Goal: Information Seeking & Learning: Find specific page/section

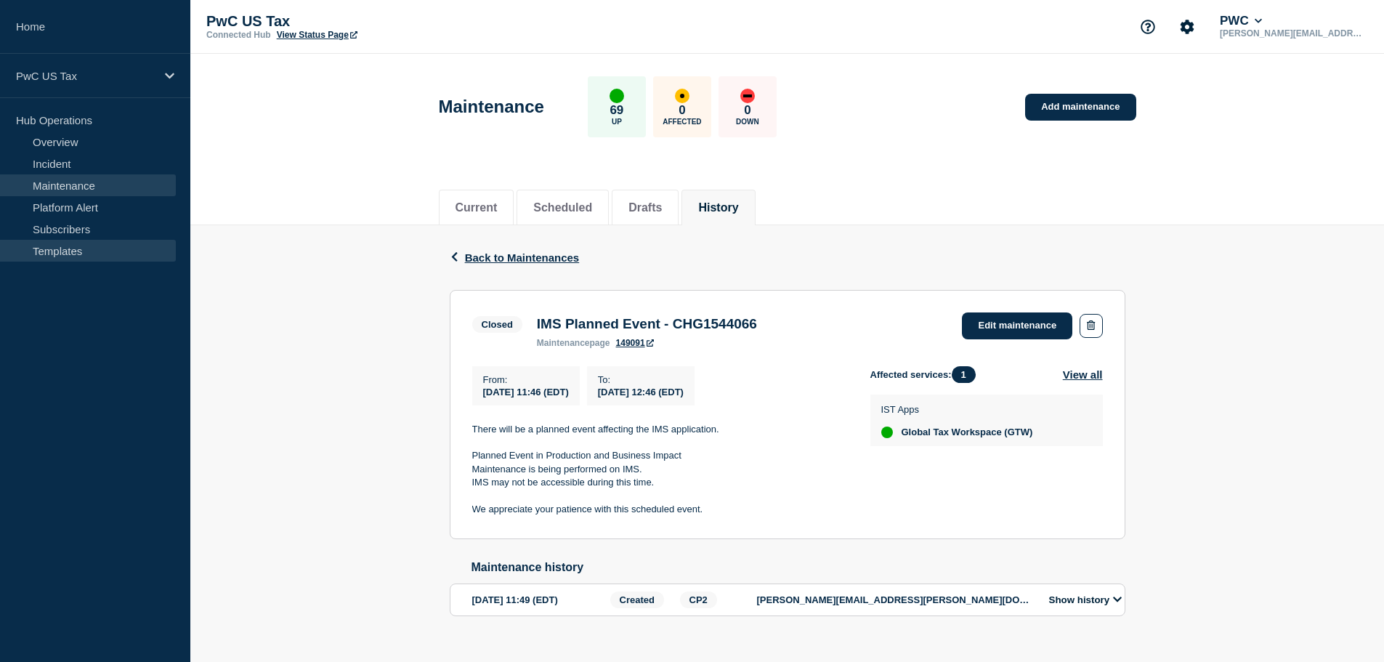
click at [55, 259] on link "Templates" at bounding box center [88, 251] width 176 height 22
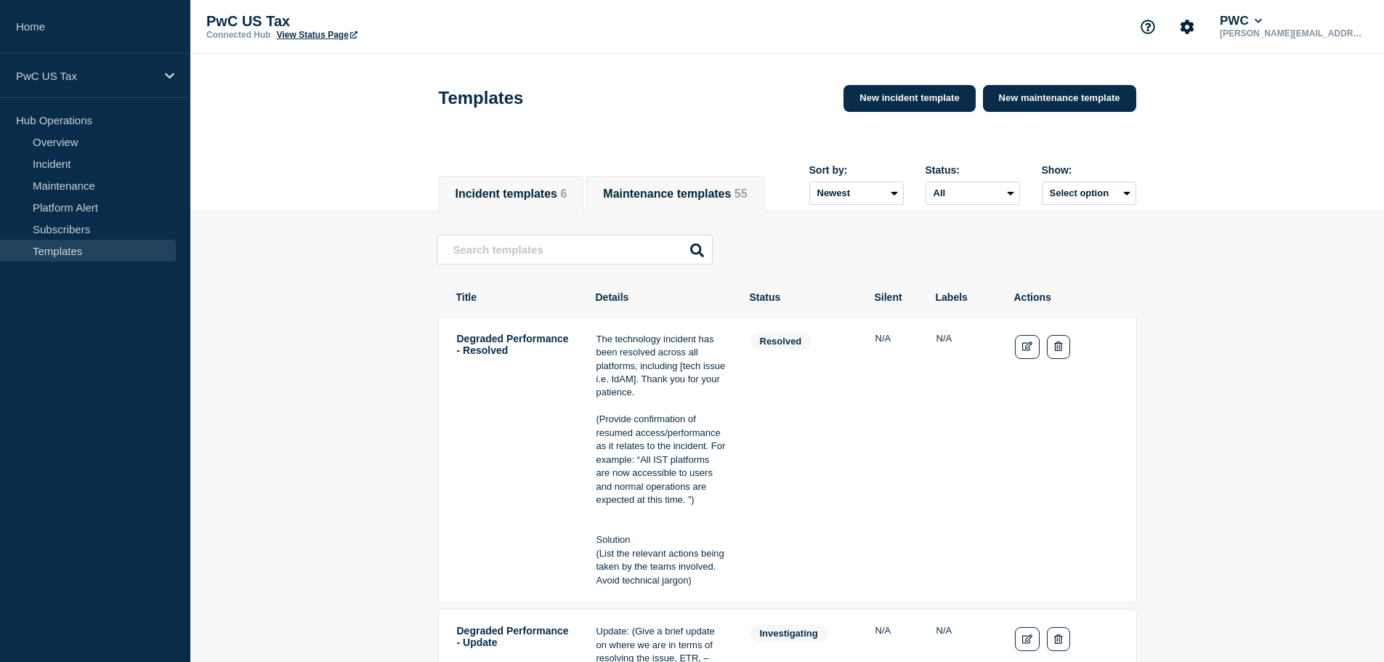
click at [719, 187] on button "Maintenance templates 55" at bounding box center [675, 193] width 144 height 13
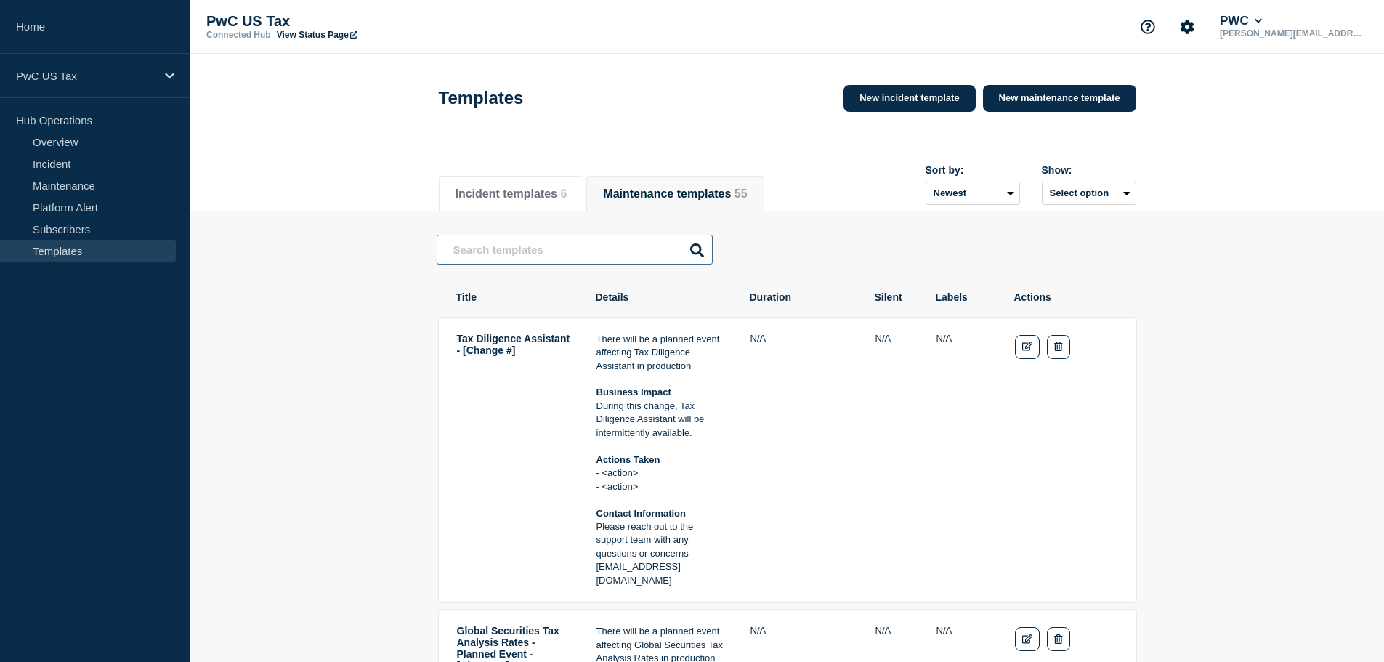
click at [511, 258] on input "text" at bounding box center [575, 250] width 276 height 30
type input "wmts"
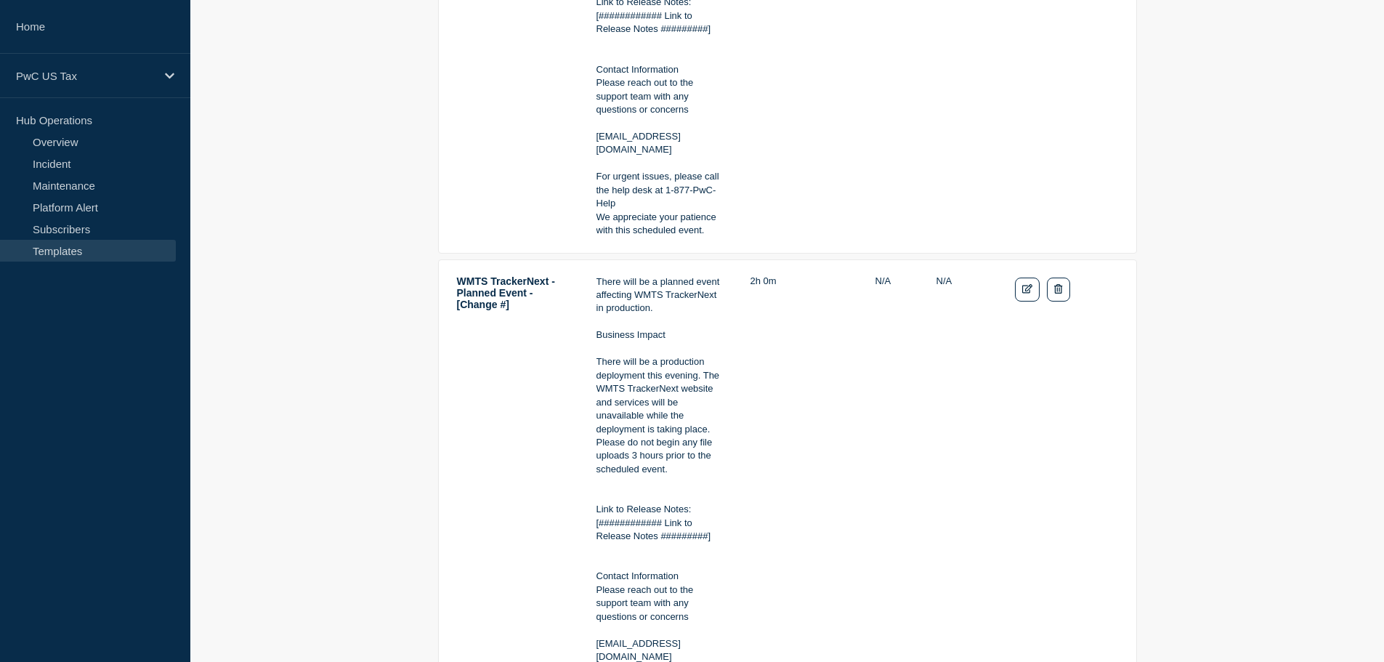
scroll to position [654, 0]
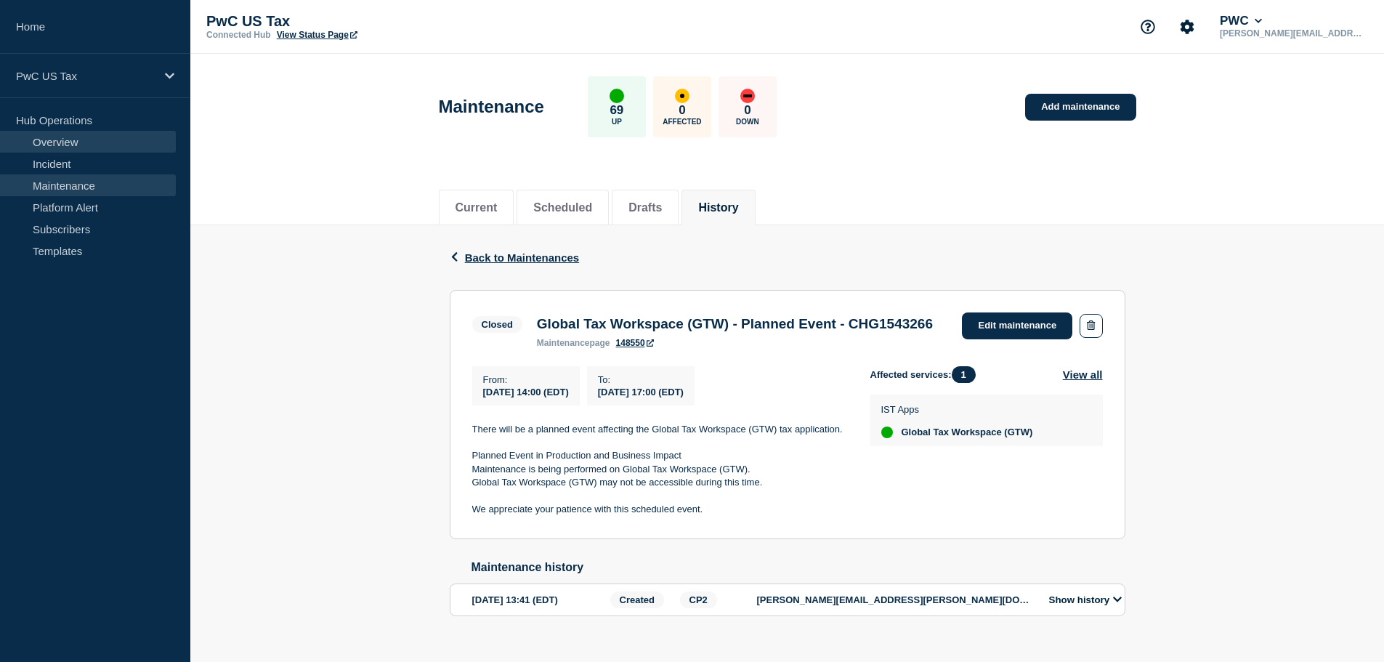
click at [59, 141] on link "Overview" at bounding box center [88, 142] width 176 height 22
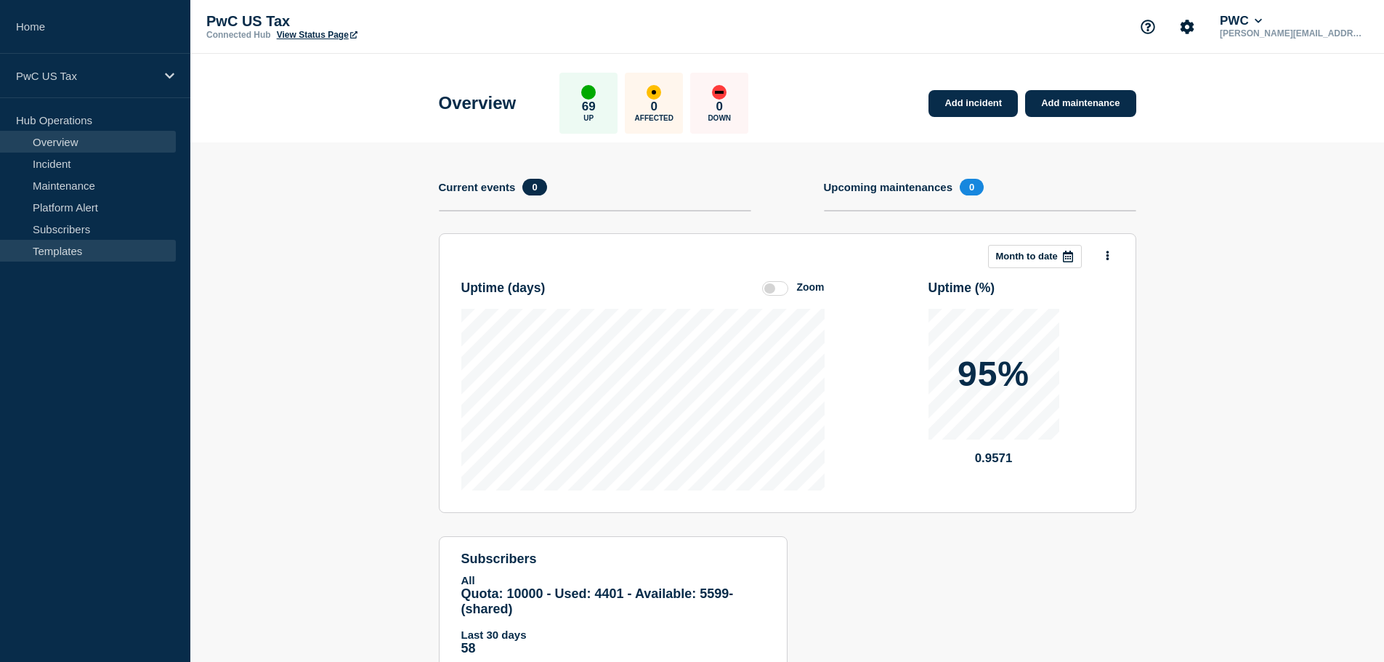
click at [48, 244] on link "Templates" at bounding box center [88, 251] width 176 height 22
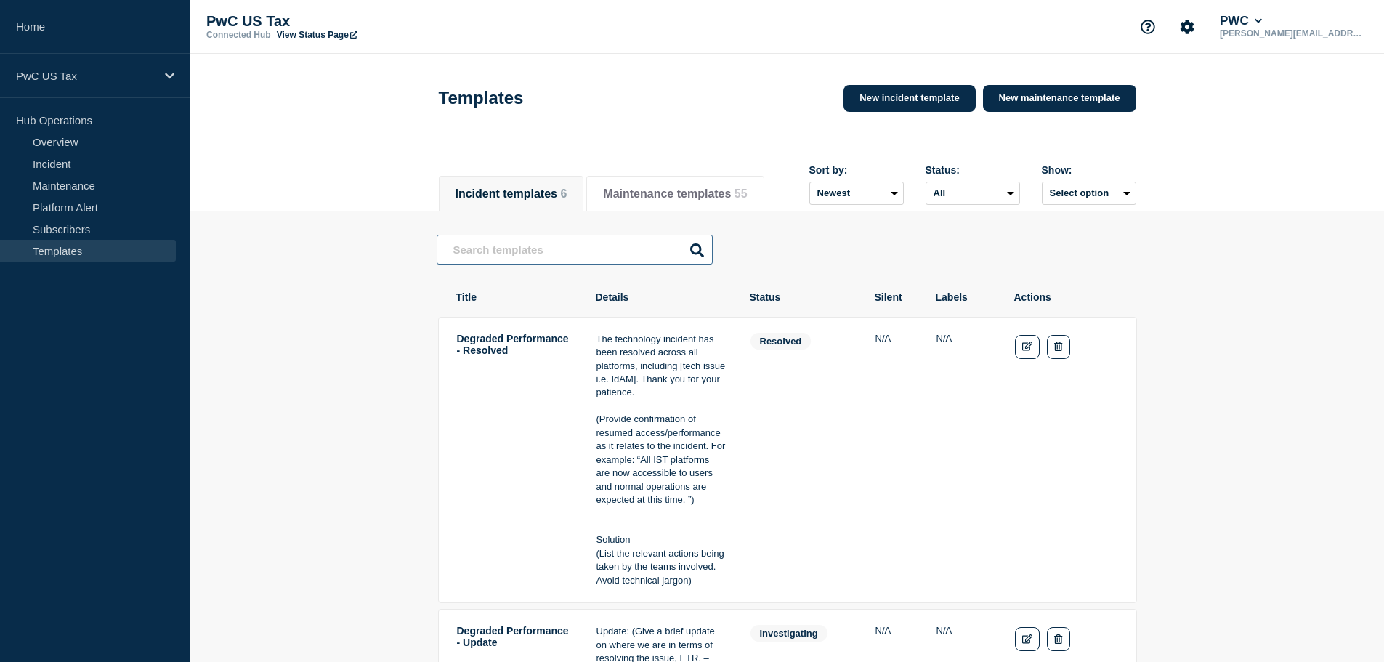
click at [506, 261] on input "text" at bounding box center [575, 250] width 276 height 30
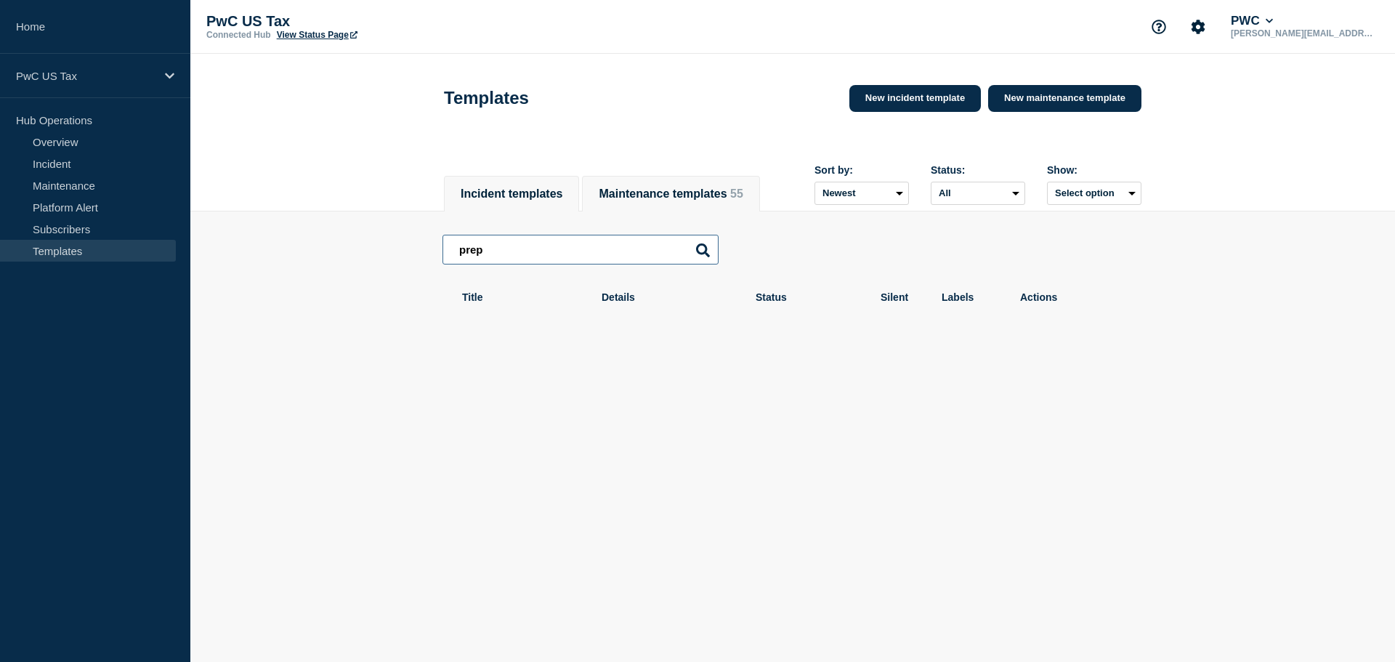
type input "prep"
click at [654, 187] on button "Maintenance templates 55" at bounding box center [671, 193] width 144 height 13
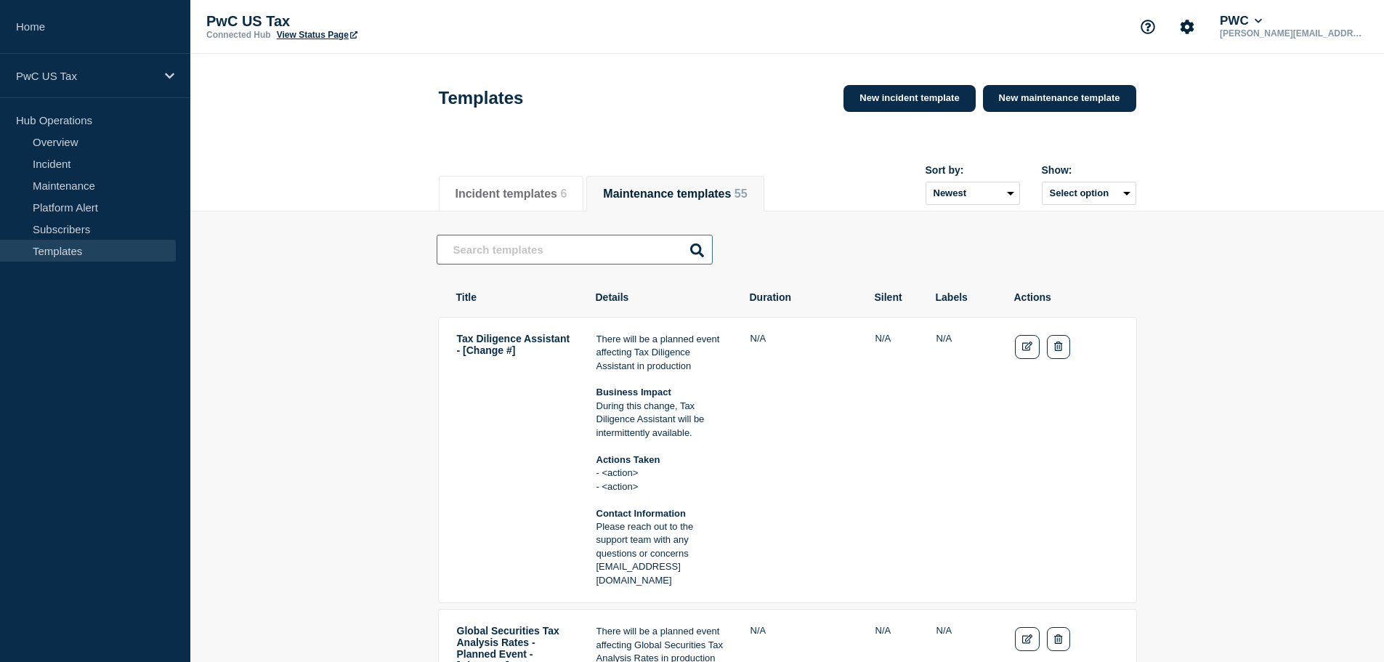
click at [503, 253] on input "text" at bounding box center [575, 250] width 276 height 30
type input "prep"
